Goal: Find specific page/section: Find specific page/section

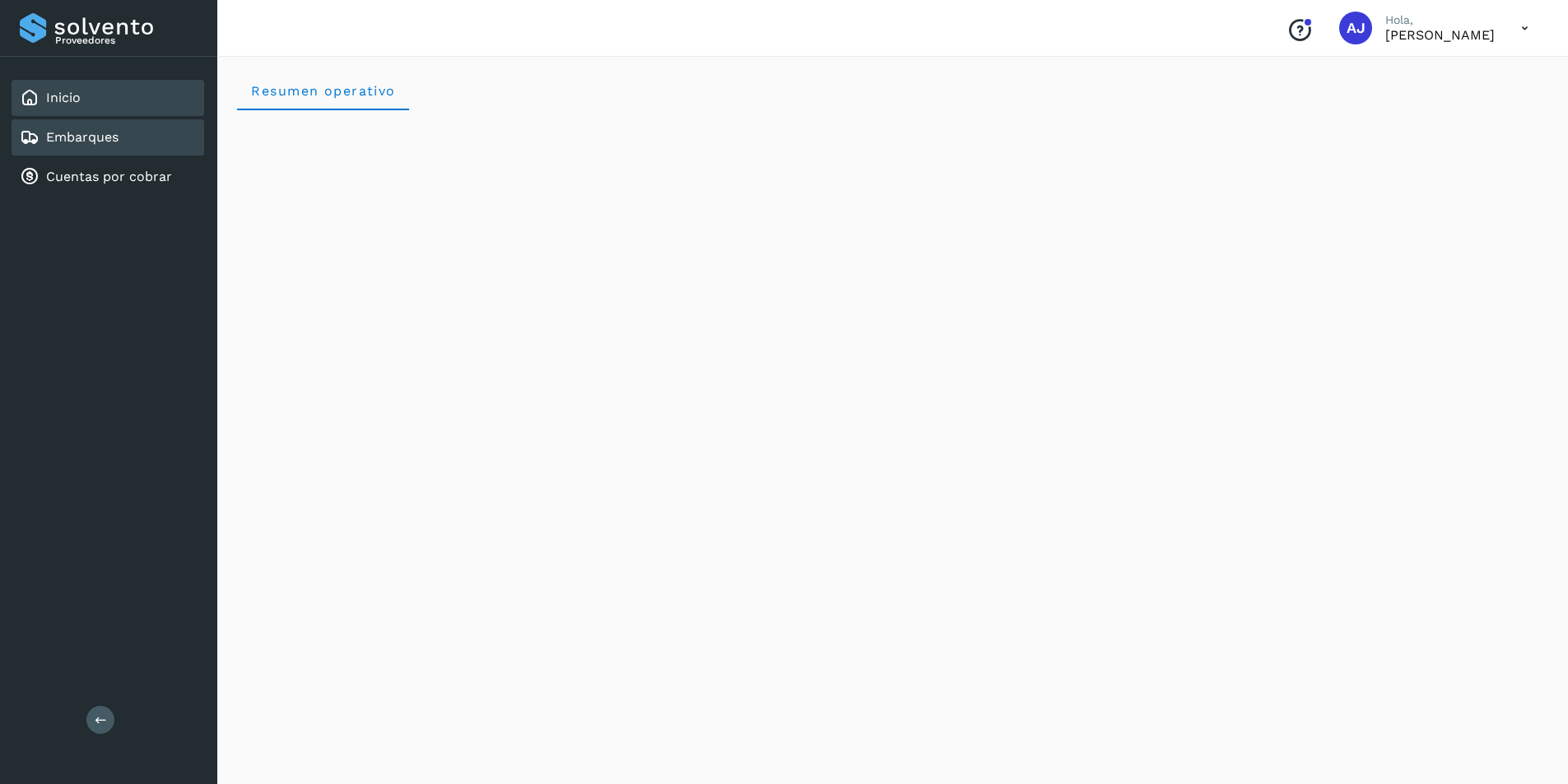
click at [122, 135] on div "Embarques" at bounding box center [108, 137] width 193 height 37
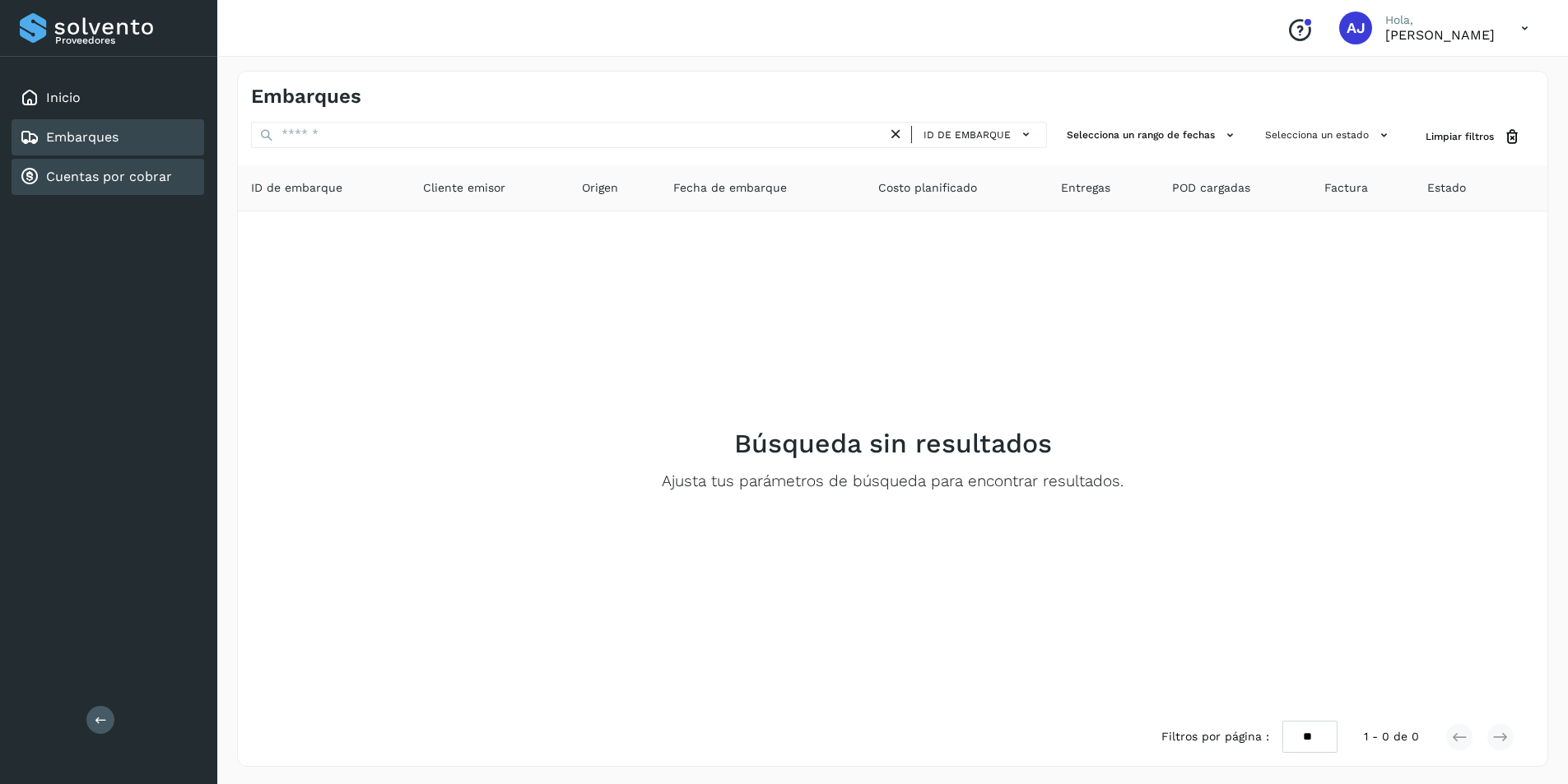
click at [120, 173] on link "Cuentas por cobrar" at bounding box center [109, 177] width 126 height 16
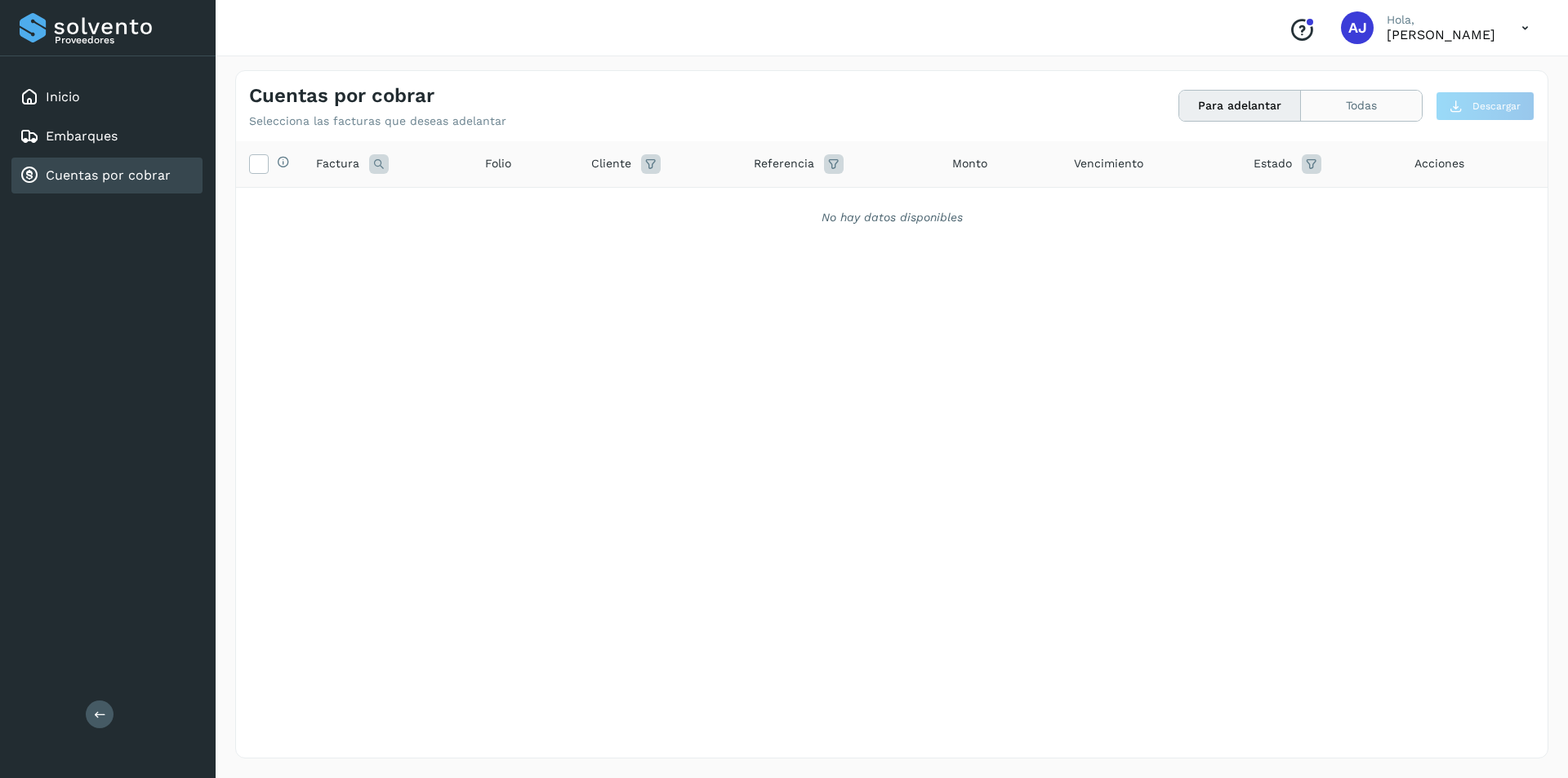
click at [1358, 106] on button "Todas" at bounding box center [1362, 105] width 121 height 30
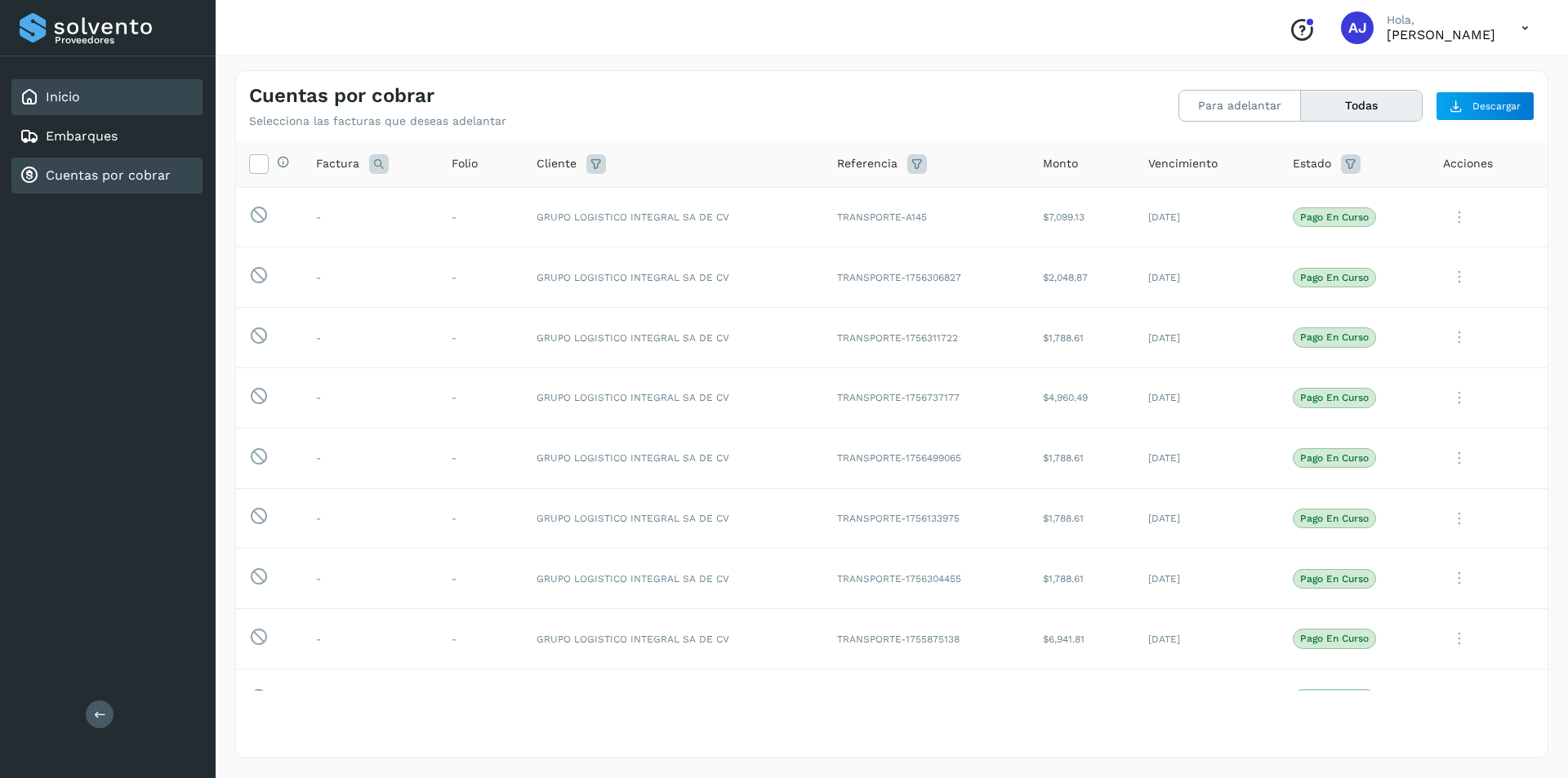
click at [78, 96] on link "Inicio" at bounding box center [63, 97] width 35 height 16
